Goal: Transaction & Acquisition: Purchase product/service

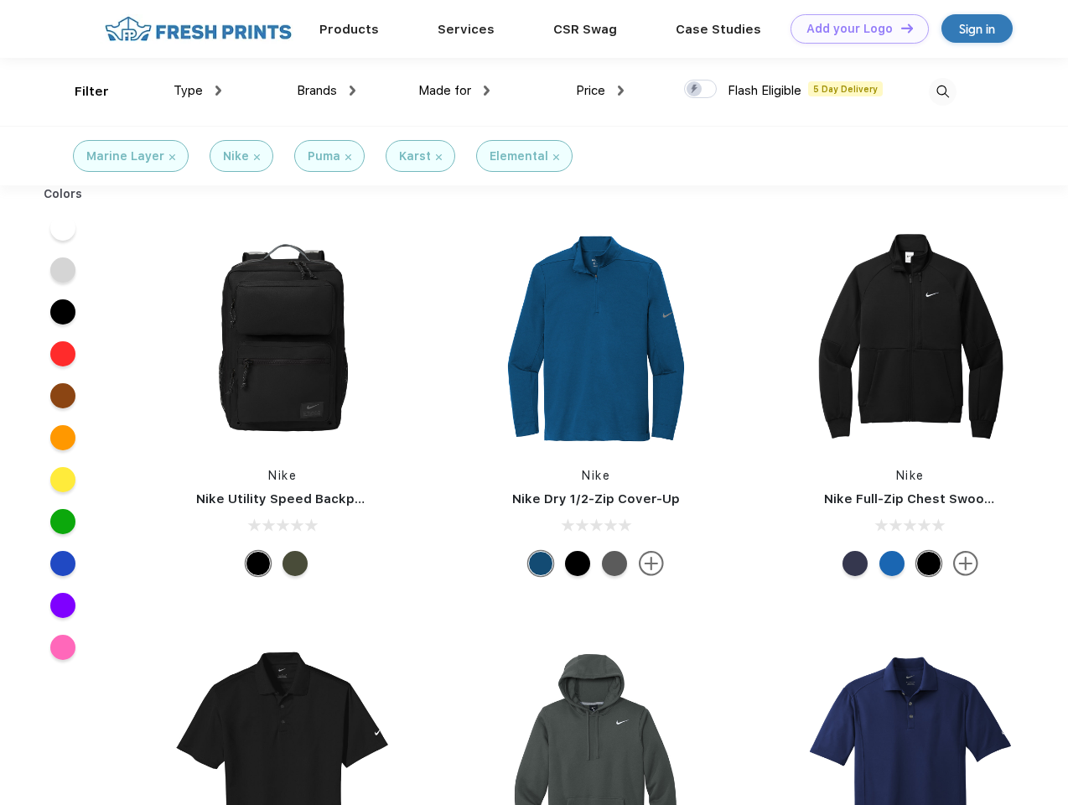
scroll to position [1, 0]
click at [854, 29] on link "Add your Logo Design Tool" at bounding box center [860, 28] width 138 height 29
click at [0, 0] on div "Design Tool" at bounding box center [0, 0] width 0 height 0
click at [900, 28] on link "Add your Logo Design Tool" at bounding box center [860, 28] width 138 height 29
click at [80, 91] on div "Filter" at bounding box center [92, 91] width 34 height 19
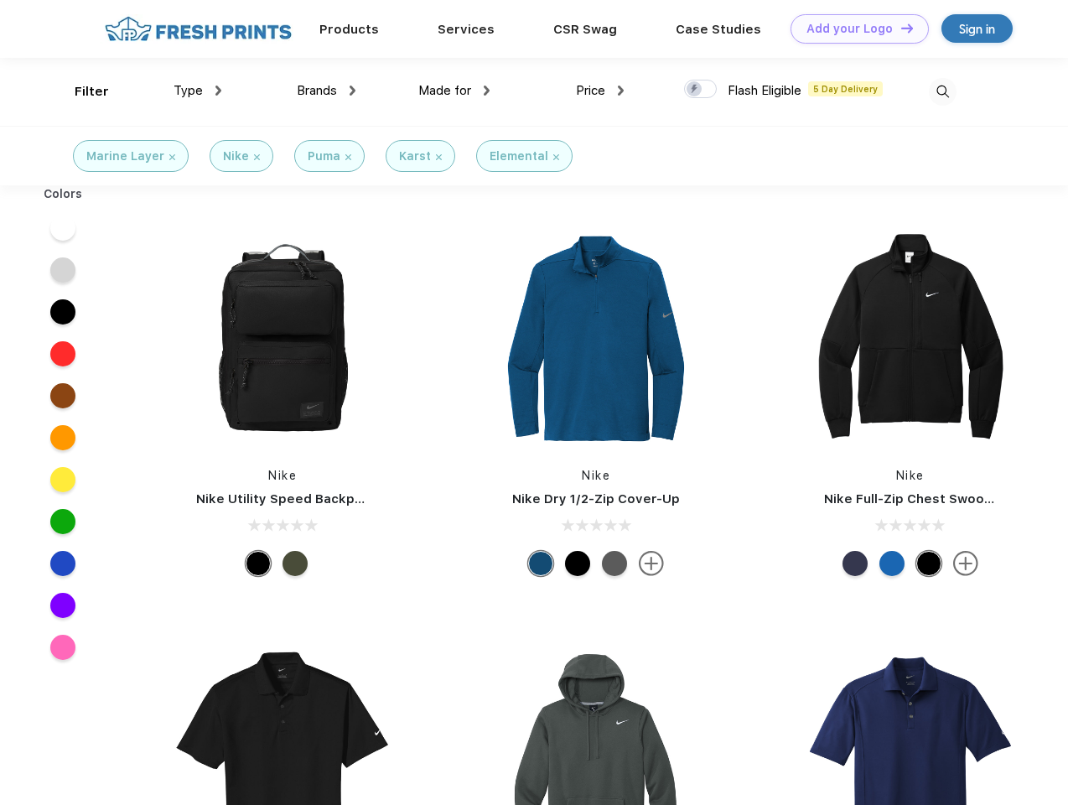
click at [198, 91] on span "Type" at bounding box center [188, 90] width 29 height 15
click at [326, 91] on span "Brands" at bounding box center [317, 90] width 40 height 15
click at [454, 91] on span "Made for" at bounding box center [444, 90] width 53 height 15
click at [600, 91] on span "Price" at bounding box center [590, 90] width 29 height 15
click at [701, 90] on div at bounding box center [700, 89] width 33 height 18
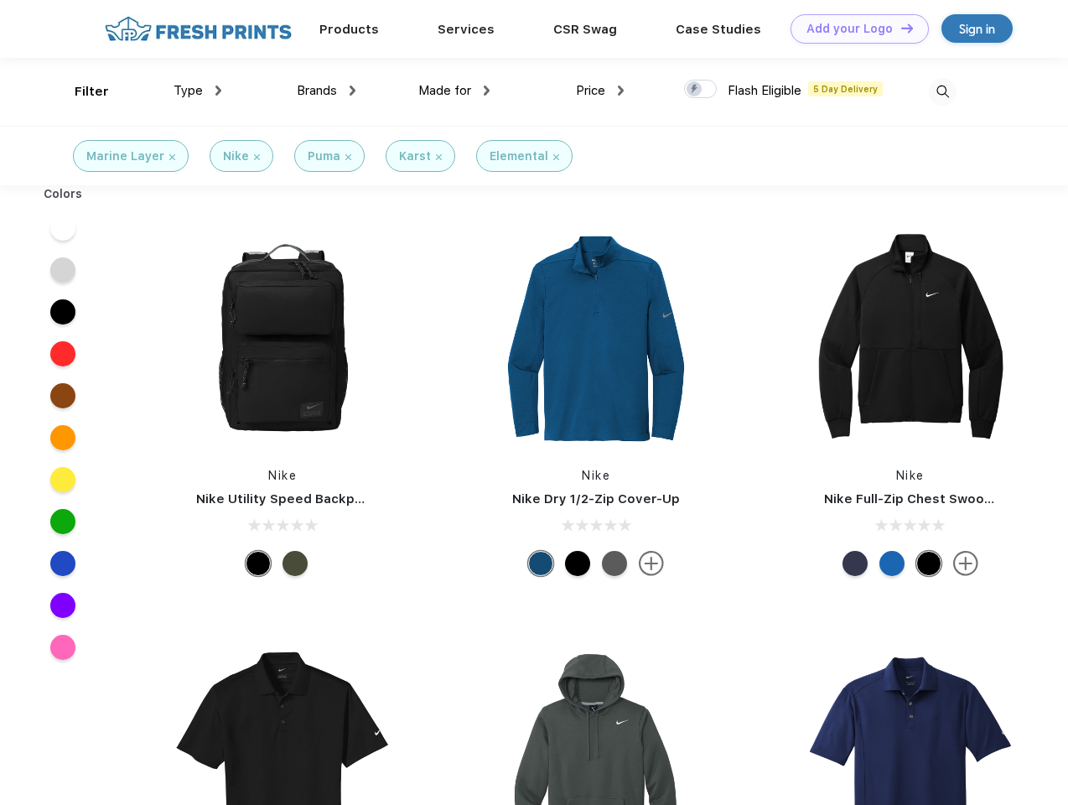
click at [695, 90] on input "checkbox" at bounding box center [689, 84] width 11 height 11
click at [942, 91] on img at bounding box center [943, 92] width 28 height 28
